Goal: Task Accomplishment & Management: Use online tool/utility

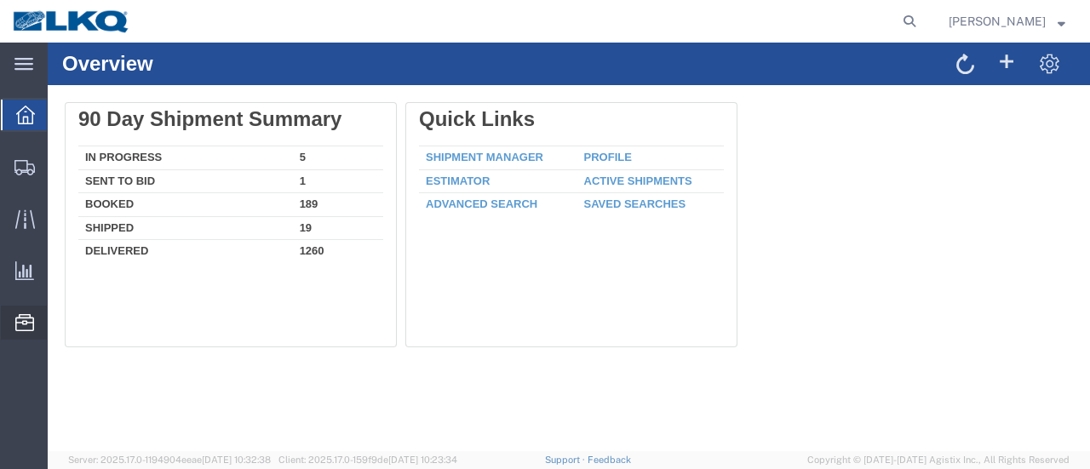
click at [0, 0] on span "Location Appointment" at bounding box center [0, 0] width 0 height 0
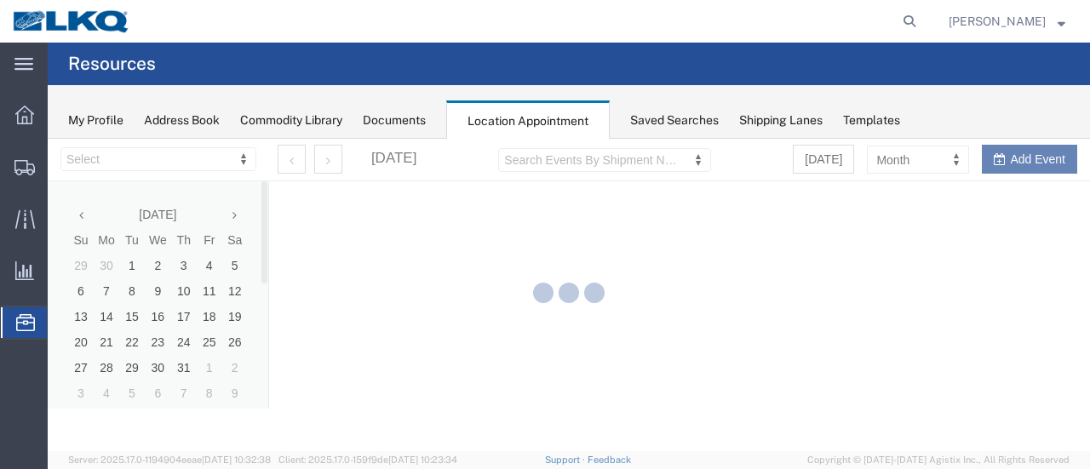
select select "28712"
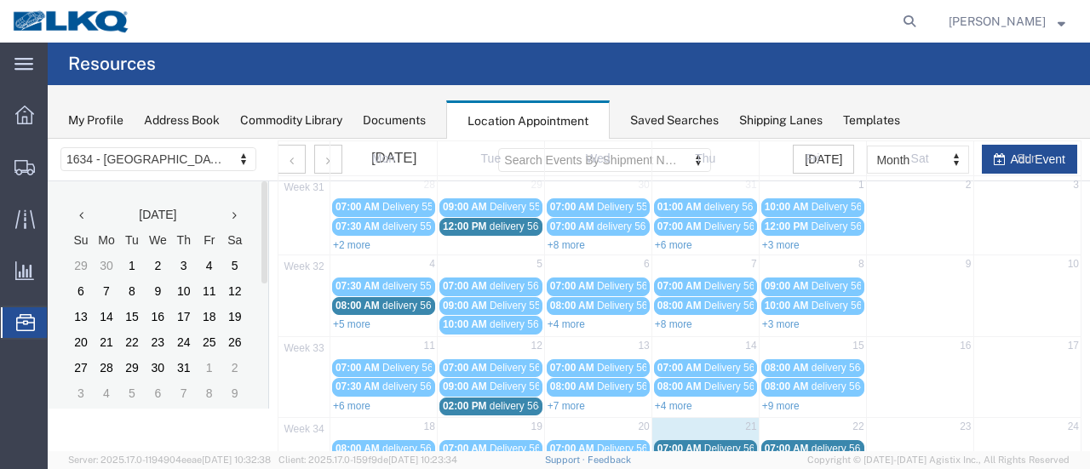
scroll to position [170, 0]
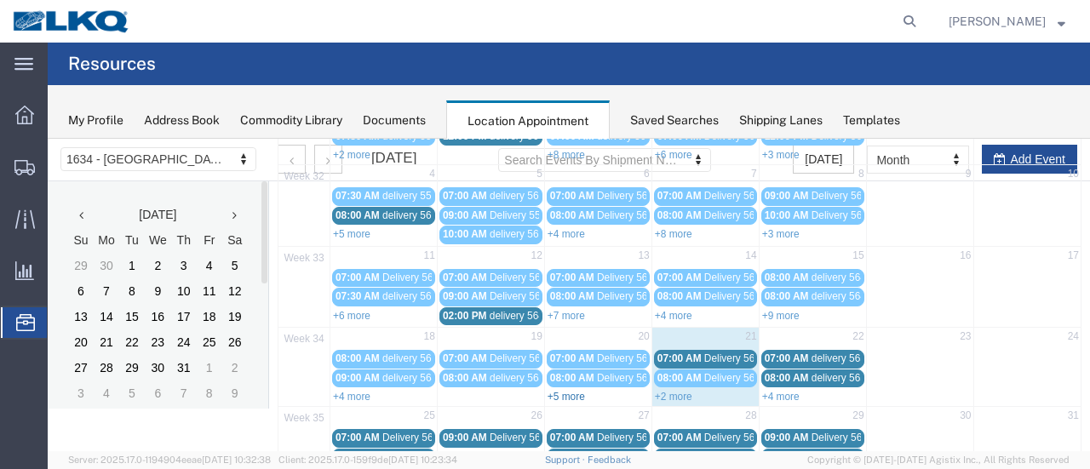
click at [576, 391] on link "+5 more" at bounding box center [565, 397] width 37 height 12
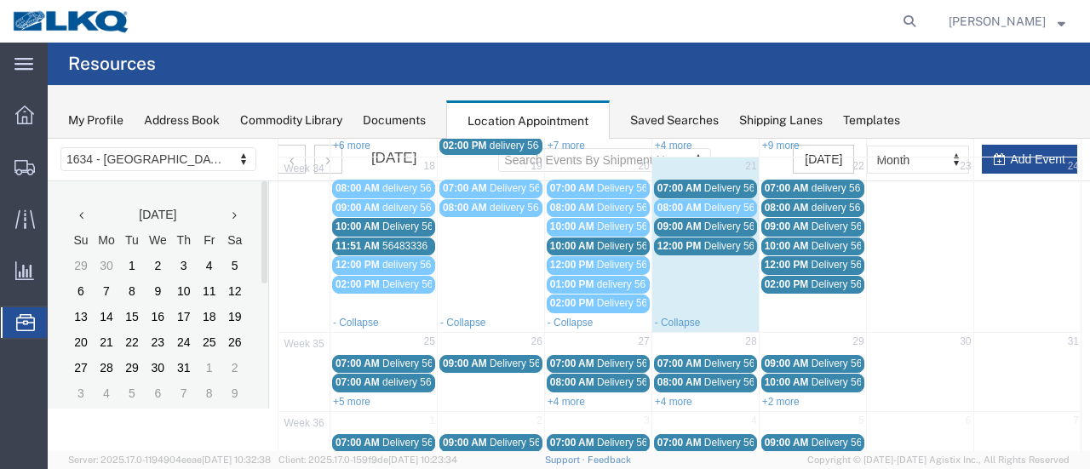
scroll to position [255, 0]
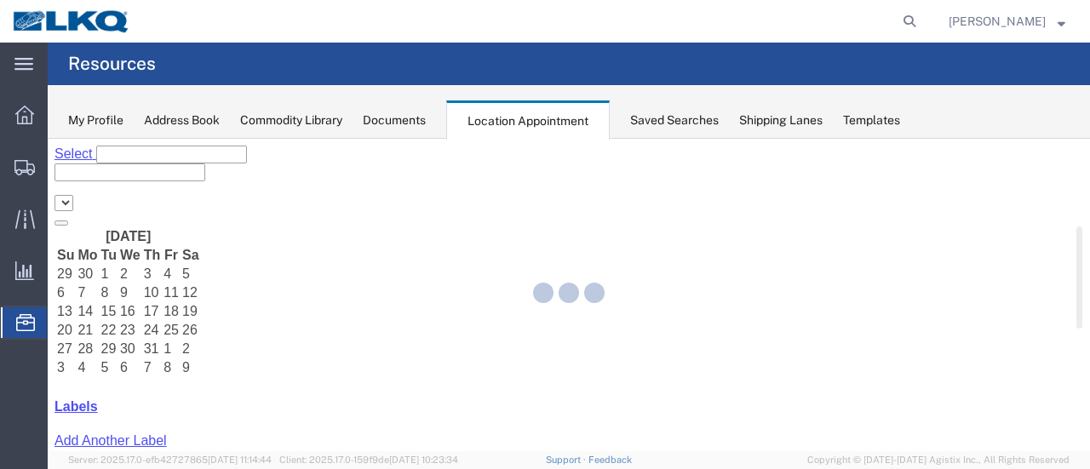
select select "28712"
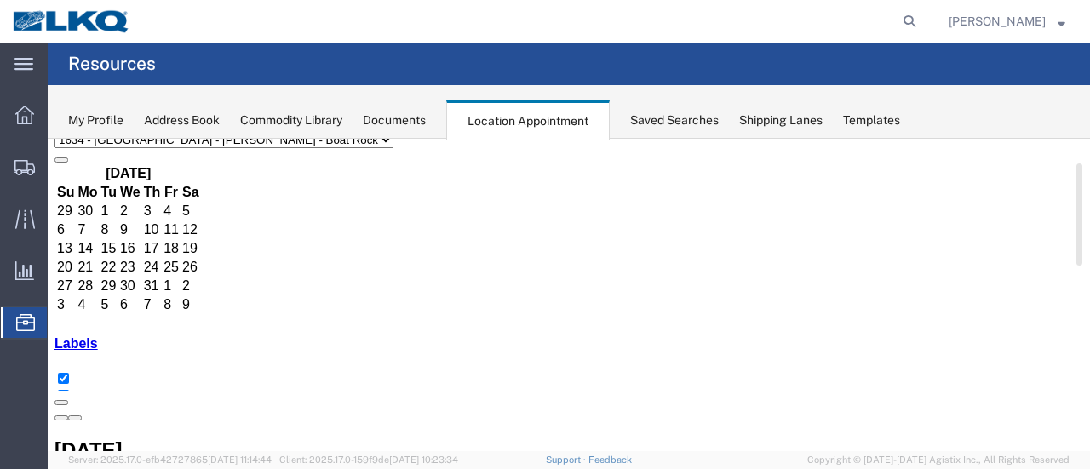
scroll to position [170, 0]
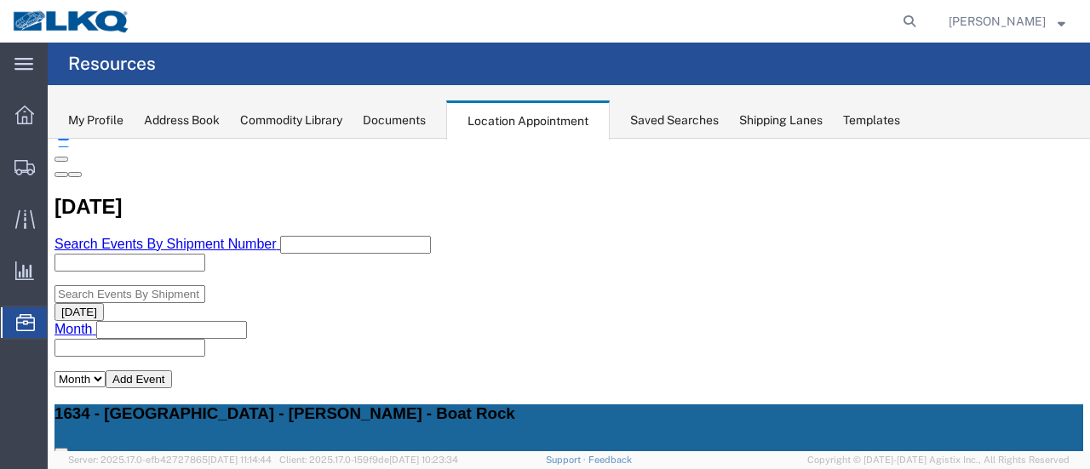
scroll to position [255, 0]
